Goal: Task Accomplishment & Management: Use online tool/utility

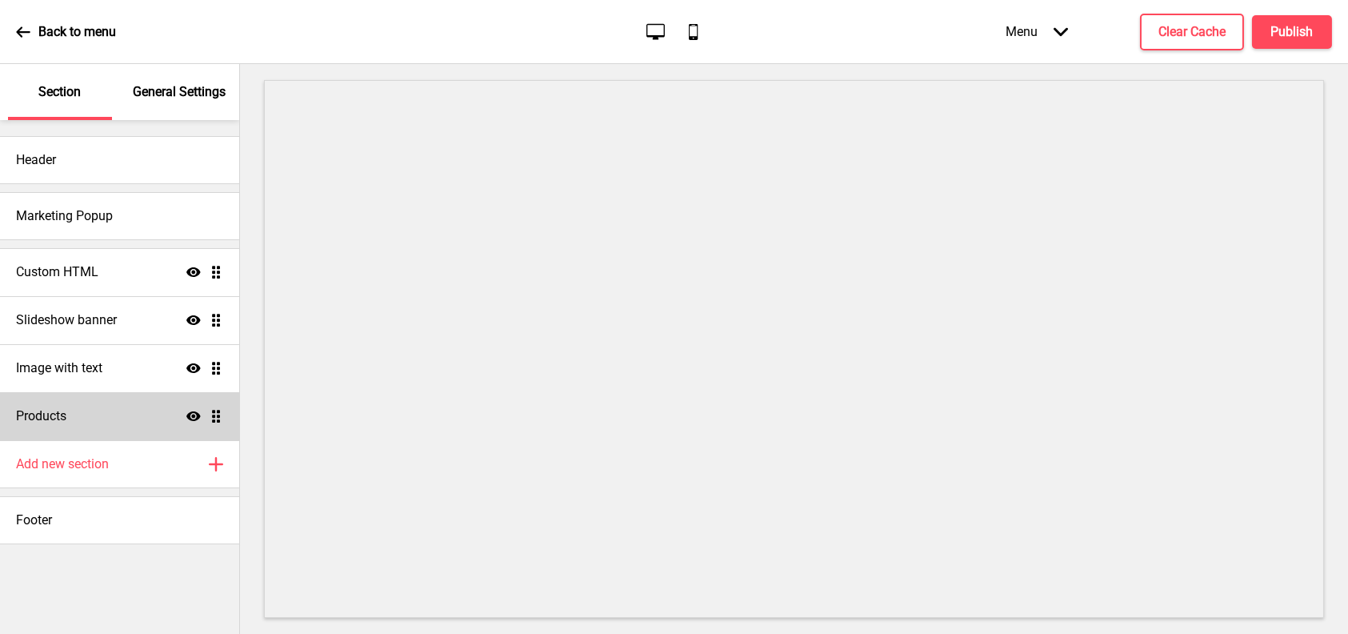
click at [114, 416] on div "Products Show Drag" at bounding box center [119, 416] width 239 height 48
select select "side"
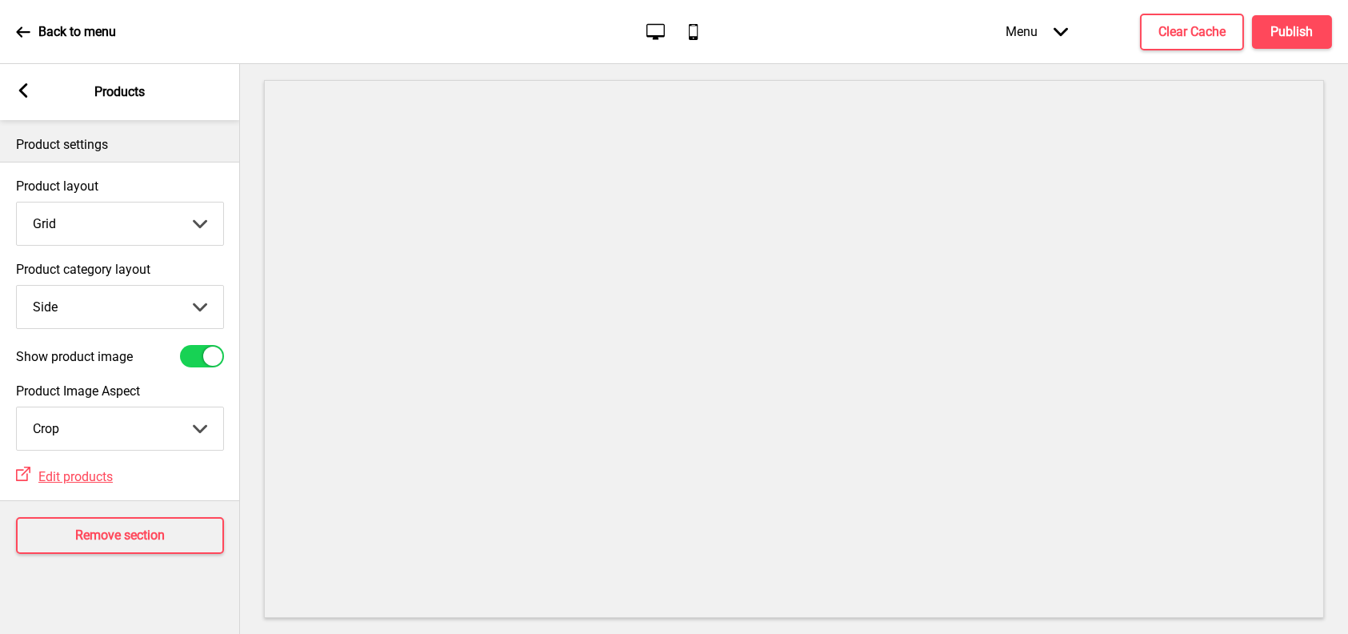
click at [30, 81] on div "Arrow left Products" at bounding box center [120, 92] width 240 height 56
click at [22, 34] on icon at bounding box center [23, 32] width 14 height 14
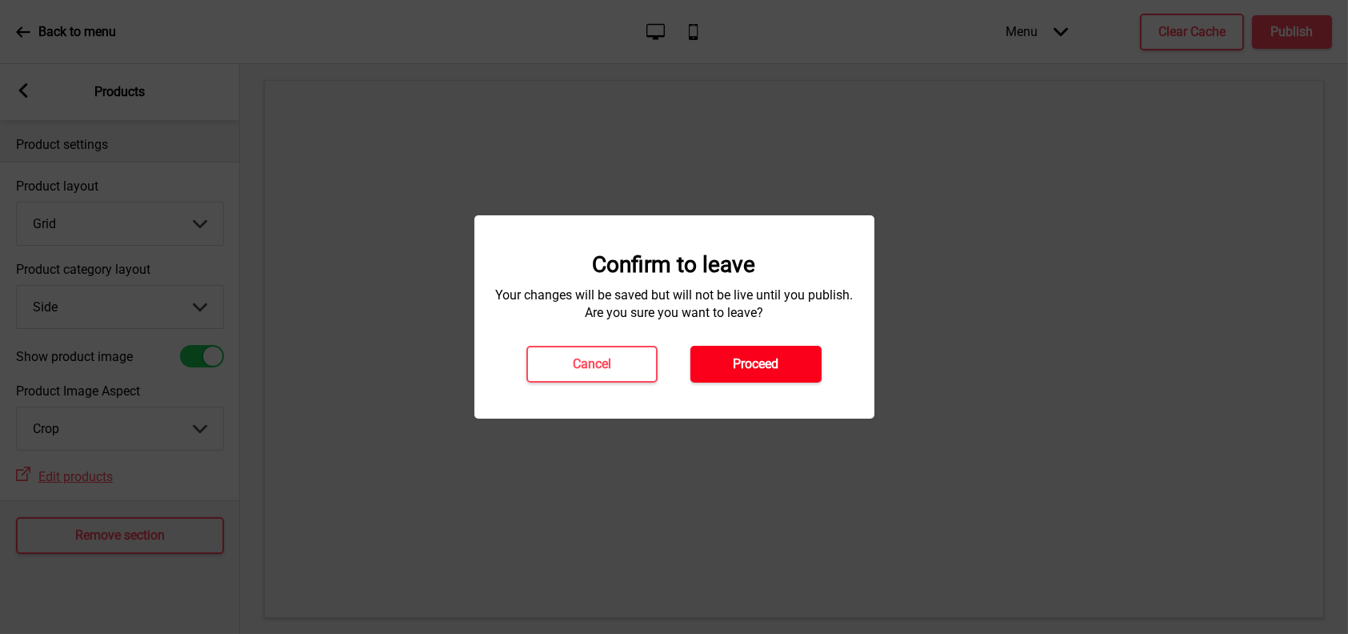
click at [760, 359] on h4 "Proceed" at bounding box center [757, 364] width 46 height 18
